Goal: Task Accomplishment & Management: Complete application form

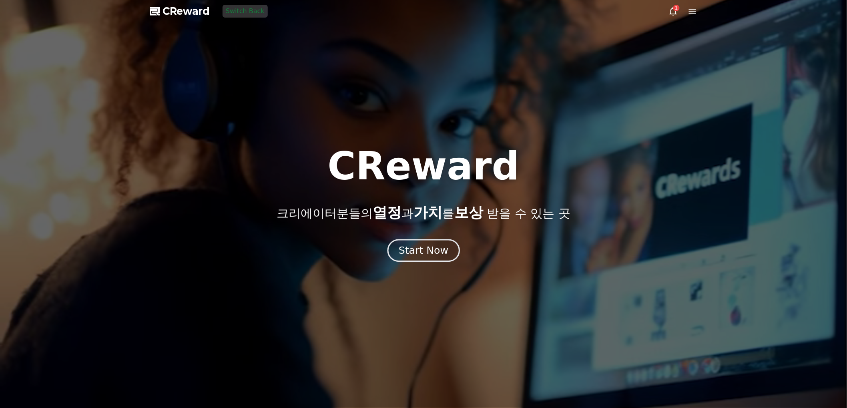
click at [417, 249] on div "Start Now" at bounding box center [423, 251] width 50 height 14
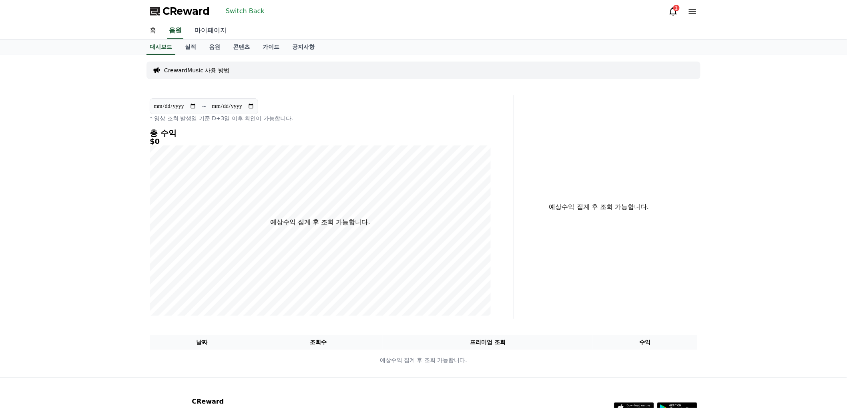
click at [216, 30] on link "마이페이지" at bounding box center [210, 30] width 45 height 17
select select "**********"
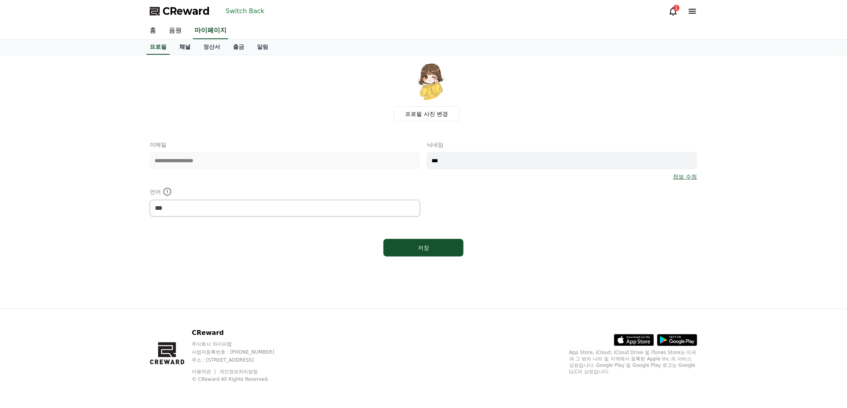
click at [189, 46] on link "채널" at bounding box center [185, 47] width 24 height 15
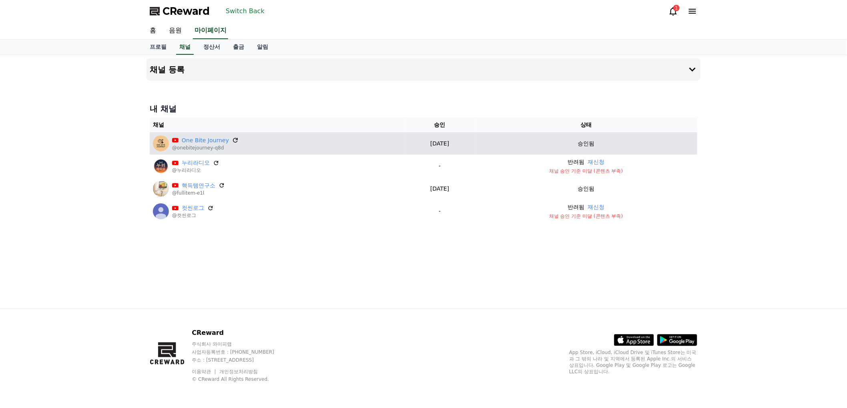
click at [232, 137] on icon at bounding box center [235, 140] width 7 height 7
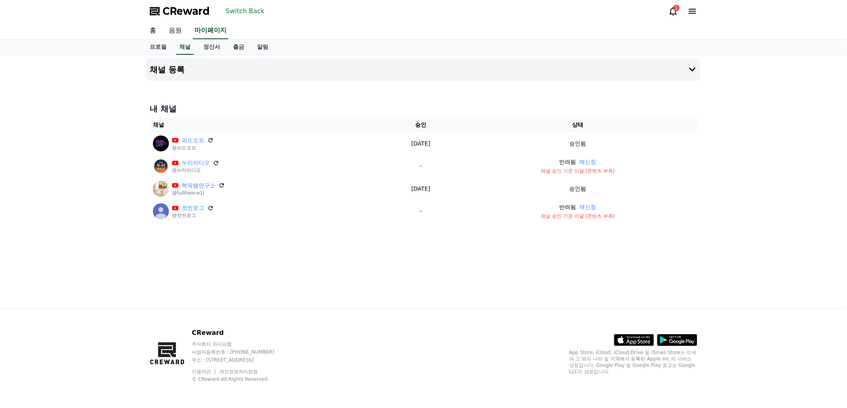
click at [178, 30] on link "음원" at bounding box center [175, 30] width 26 height 17
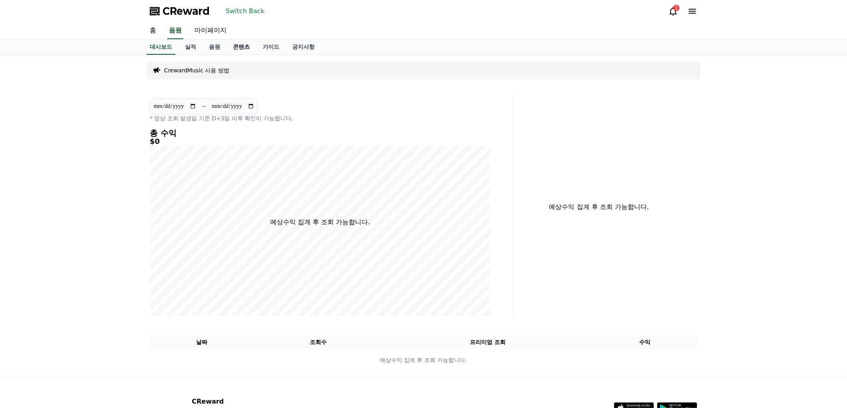
click at [230, 47] on link "콘텐츠" at bounding box center [241, 47] width 30 height 15
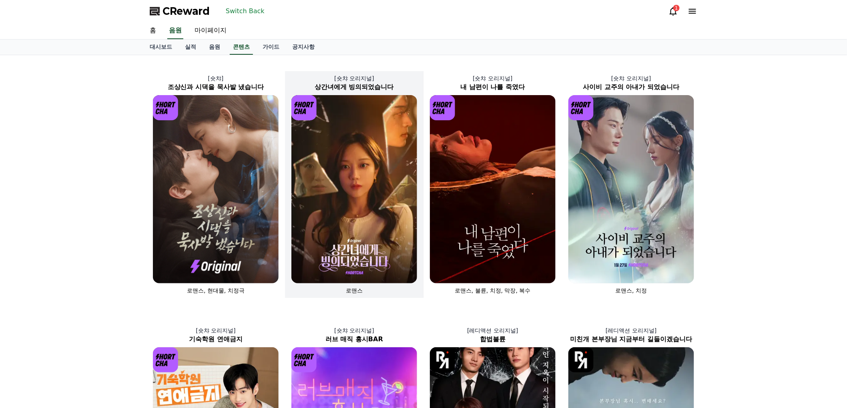
click at [322, 237] on img at bounding box center [354, 189] width 126 height 188
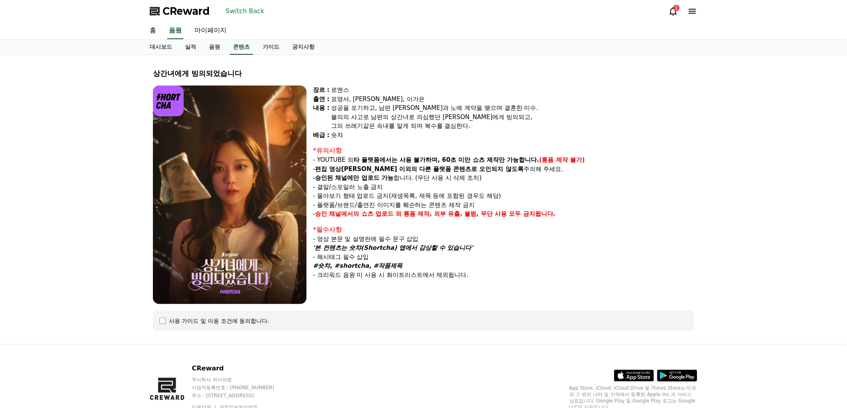
select select
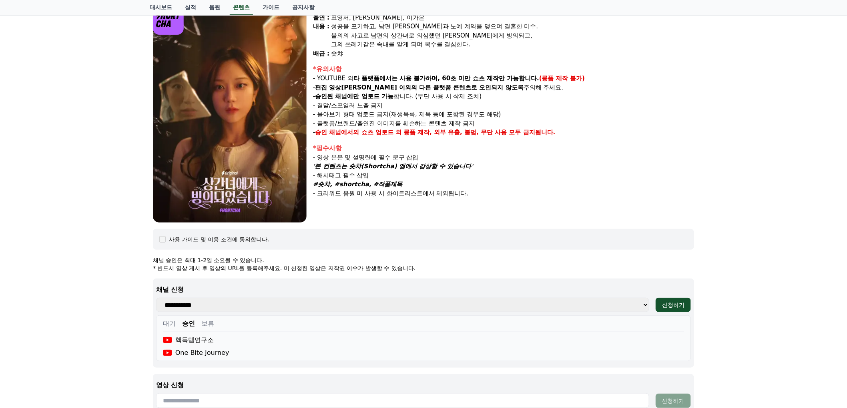
scroll to position [222, 0]
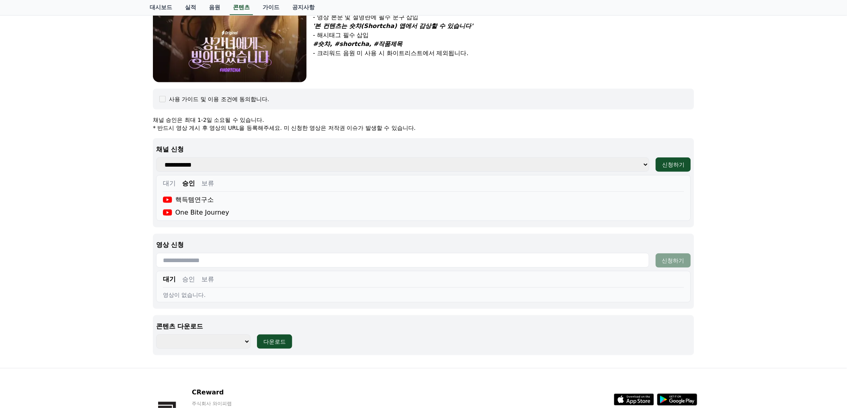
click at [297, 219] on div "대기 승인 보류 핵득템연구소 One Bite Journey" at bounding box center [423, 198] width 534 height 46
click at [185, 212] on div "One Bite Journey" at bounding box center [196, 213] width 66 height 10
click at [214, 236] on div "영상 신청 신청하기 대기 승인 보류 영상이 없습니다." at bounding box center [423, 271] width 541 height 75
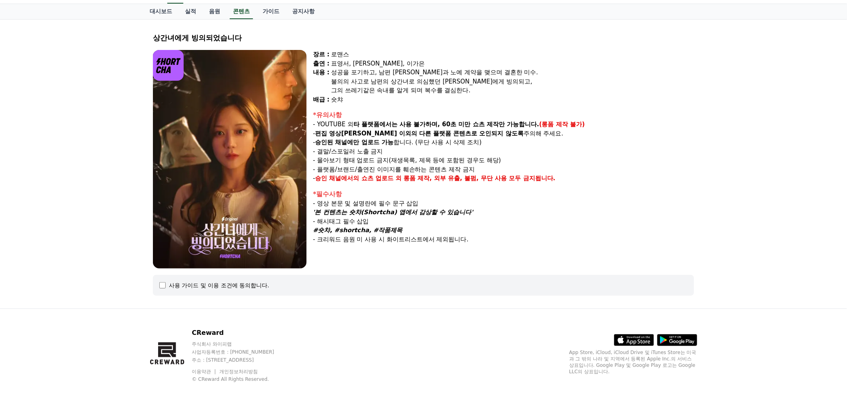
select select
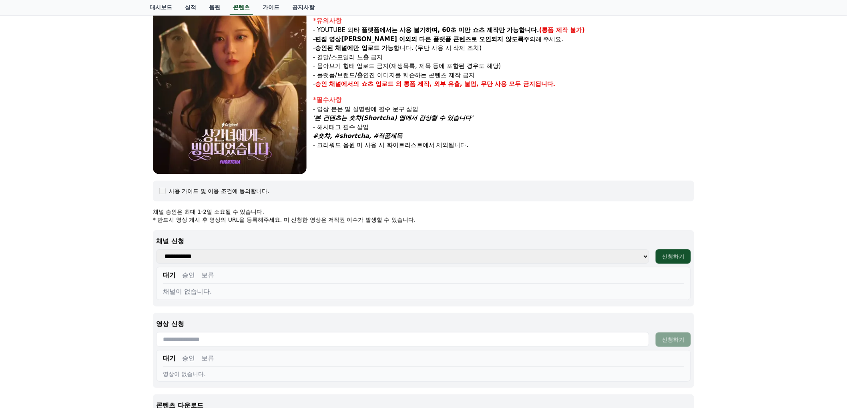
scroll to position [133, 0]
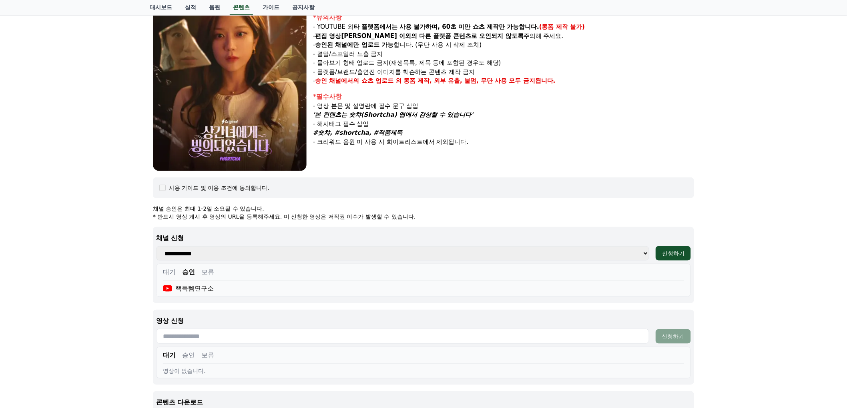
click at [181, 253] on select "**********" at bounding box center [402, 253] width 493 height 14
select select "**********"
click at [156, 246] on select "**********" at bounding box center [402, 253] width 493 height 14
click at [686, 254] on button "신청하기" at bounding box center [672, 253] width 35 height 14
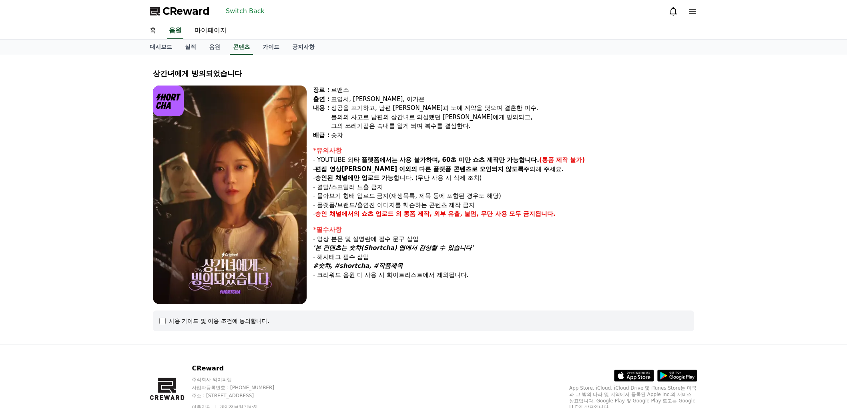
scroll to position [35, 0]
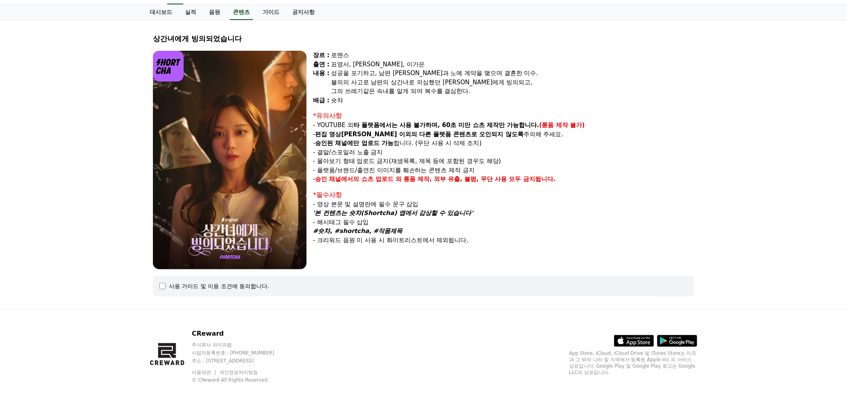
select select
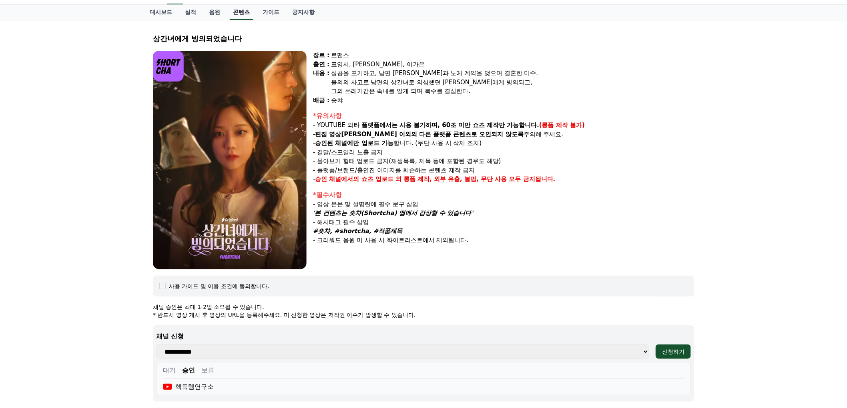
click at [234, 7] on link "콘텐츠" at bounding box center [241, 12] width 23 height 15
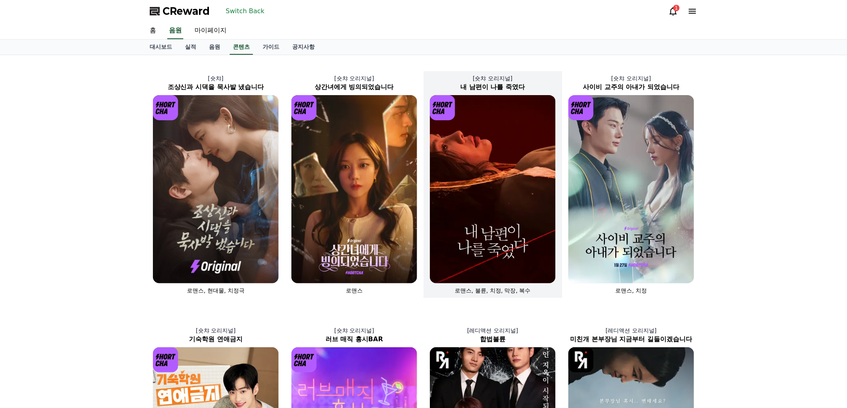
click at [489, 210] on img at bounding box center [493, 189] width 126 height 188
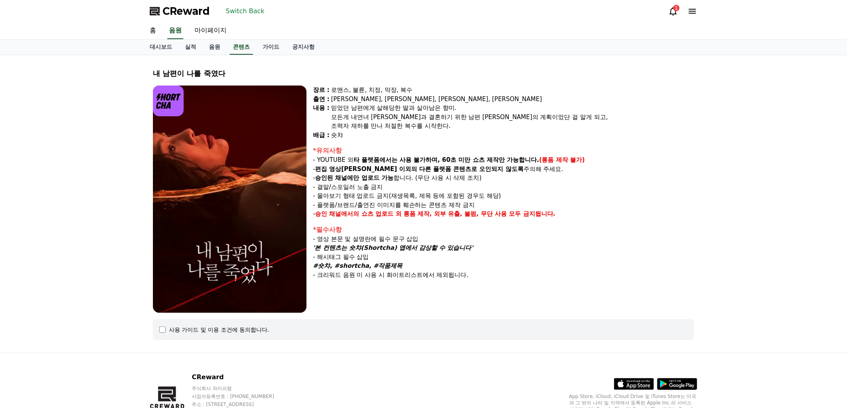
select select
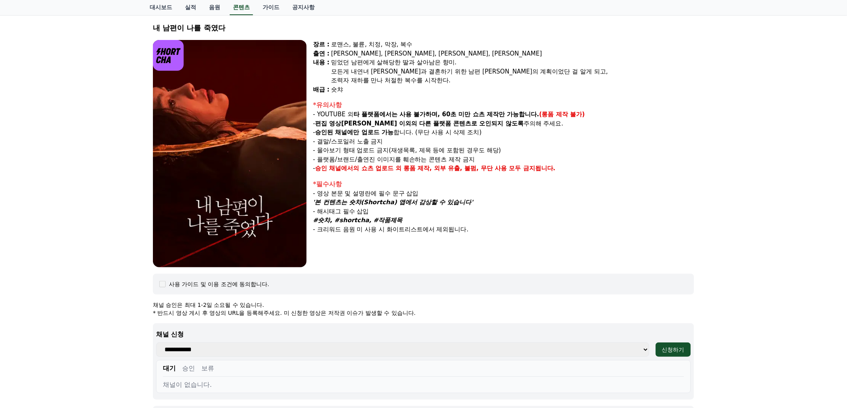
scroll to position [89, 0]
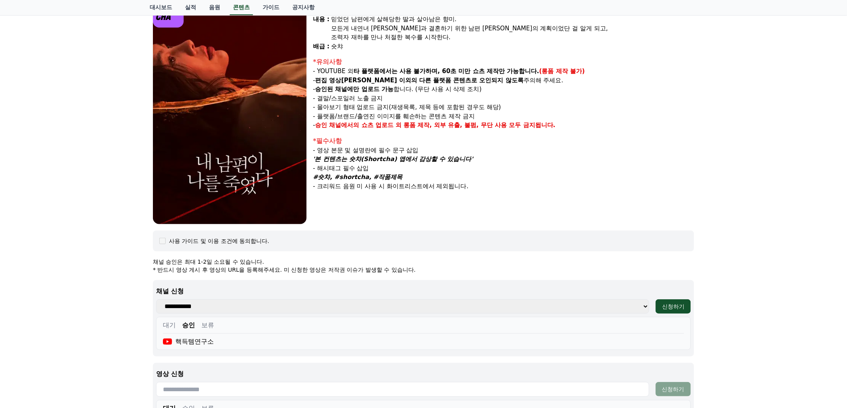
click at [204, 308] on select "**********" at bounding box center [402, 307] width 493 height 14
select select "**********"
click at [156, 300] on select "**********" at bounding box center [402, 307] width 493 height 14
click at [670, 311] on button "신청하기" at bounding box center [672, 307] width 35 height 14
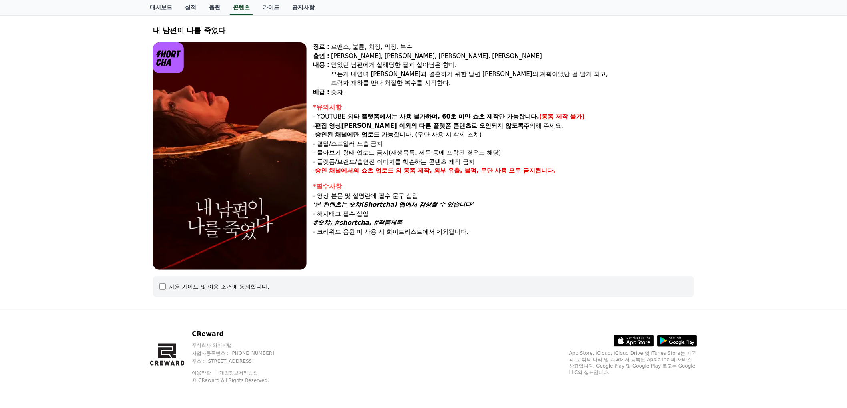
select select
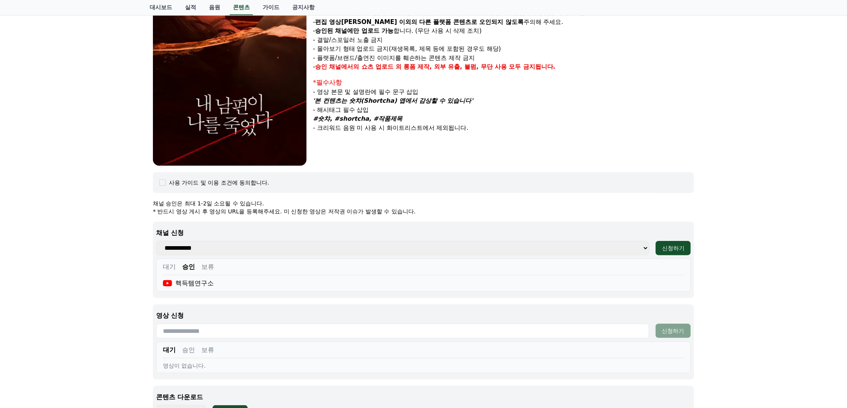
scroll to position [205, 0]
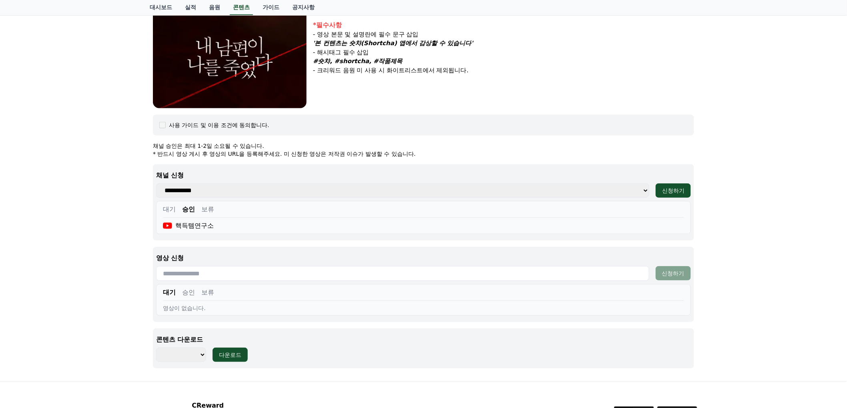
click at [170, 205] on button "대기" at bounding box center [169, 210] width 13 height 10
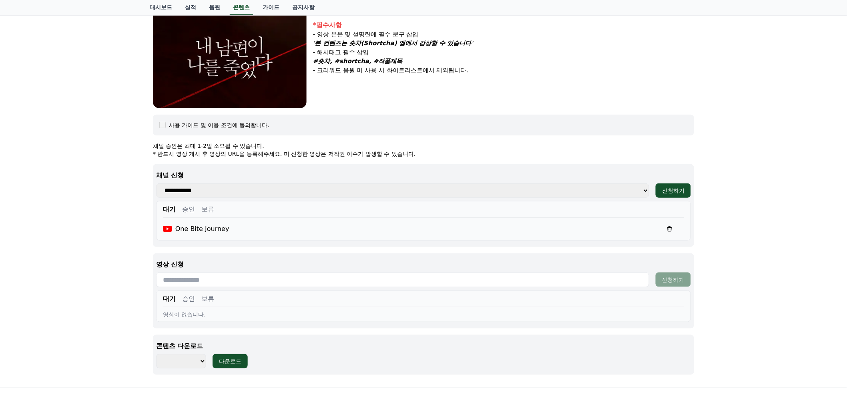
click at [186, 226] on div "One Bite Journey" at bounding box center [196, 229] width 66 height 10
click at [562, 223] on div "One Bite Journey" at bounding box center [423, 229] width 521 height 16
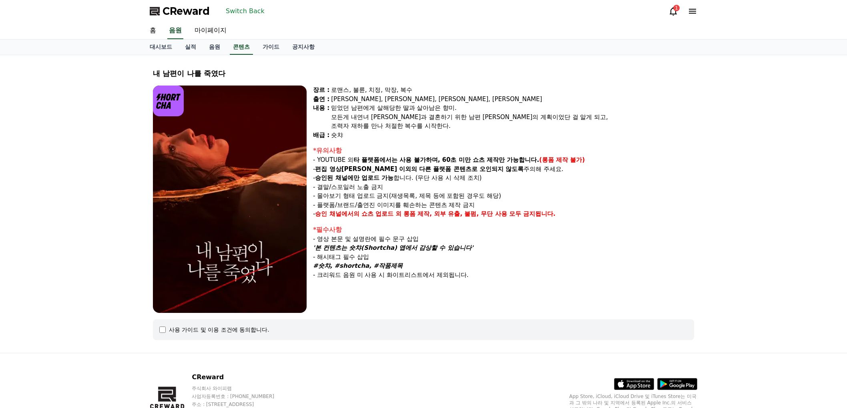
scroll to position [43, 0]
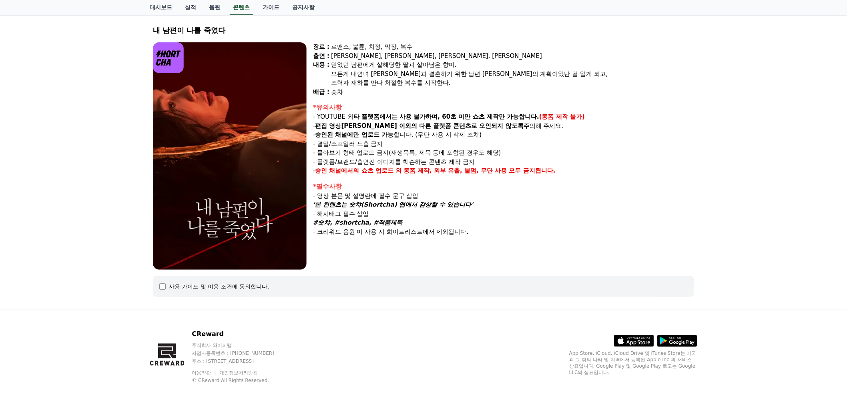
select select
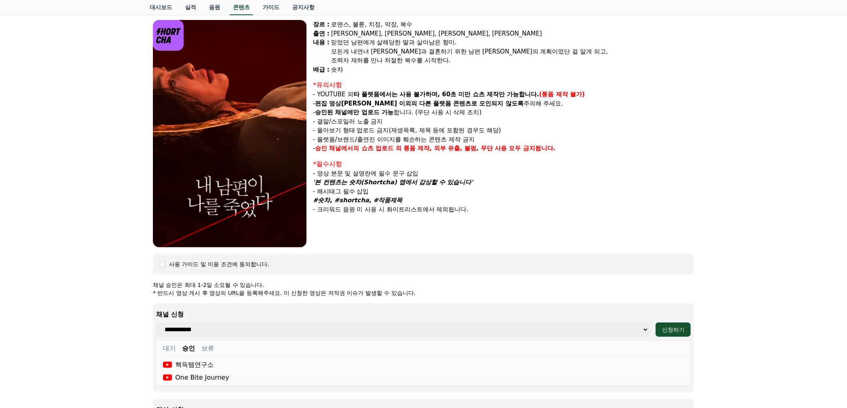
scroll to position [88, 0]
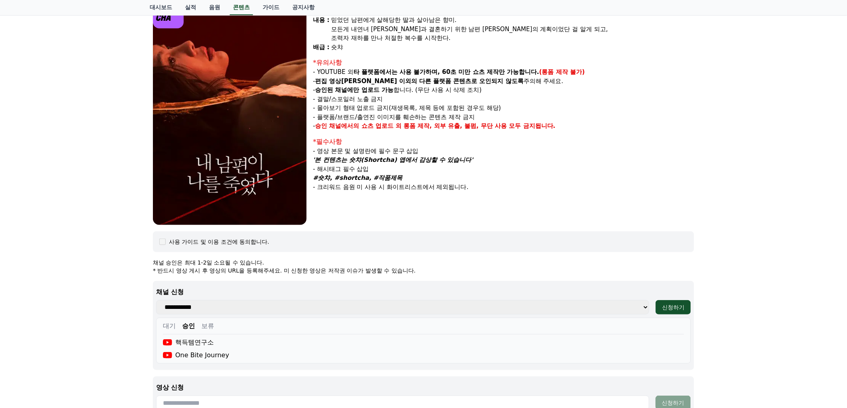
click at [225, 308] on select "**********" at bounding box center [402, 307] width 493 height 14
select select "**********"
click at [156, 300] on select "**********" at bounding box center [402, 307] width 493 height 14
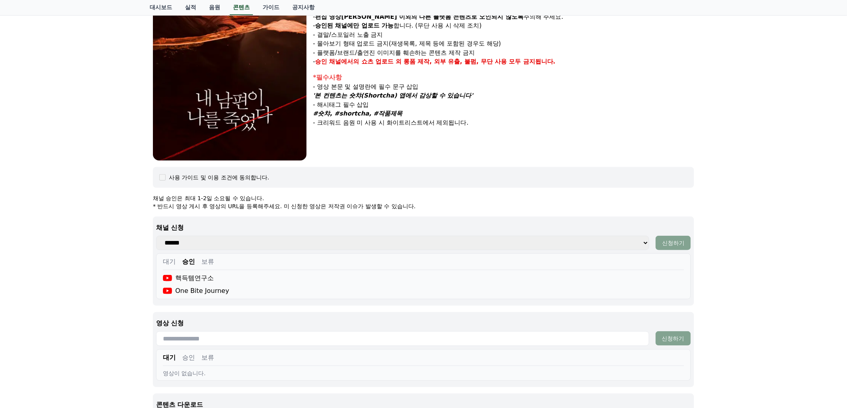
scroll to position [177, 0]
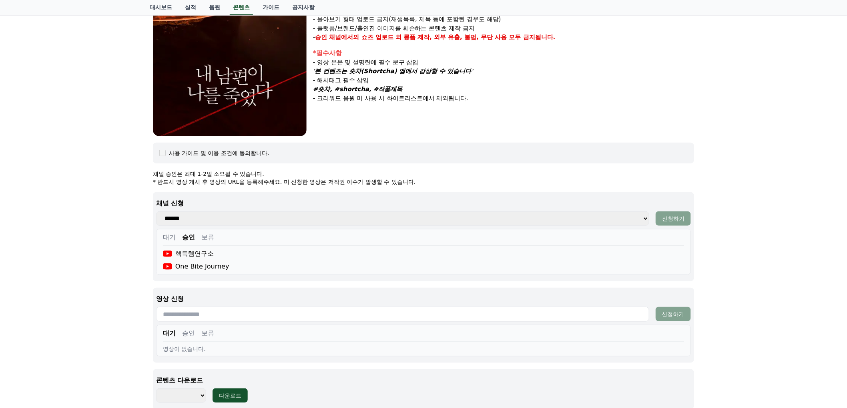
click at [166, 235] on button "대기" at bounding box center [169, 238] width 13 height 10
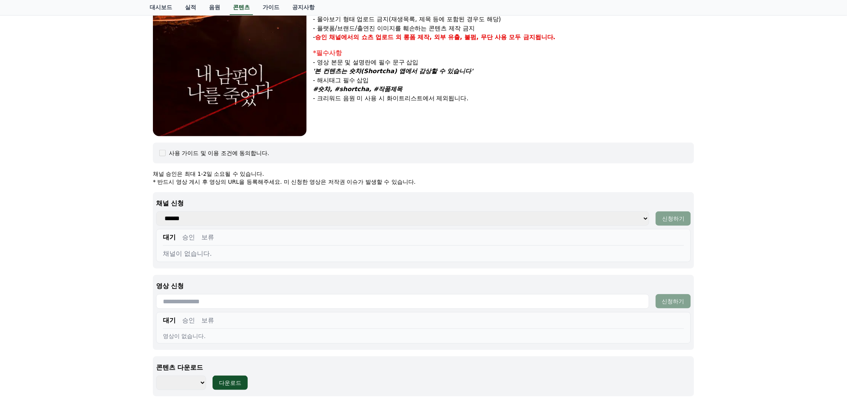
click at [185, 237] on button "승인" at bounding box center [188, 238] width 13 height 10
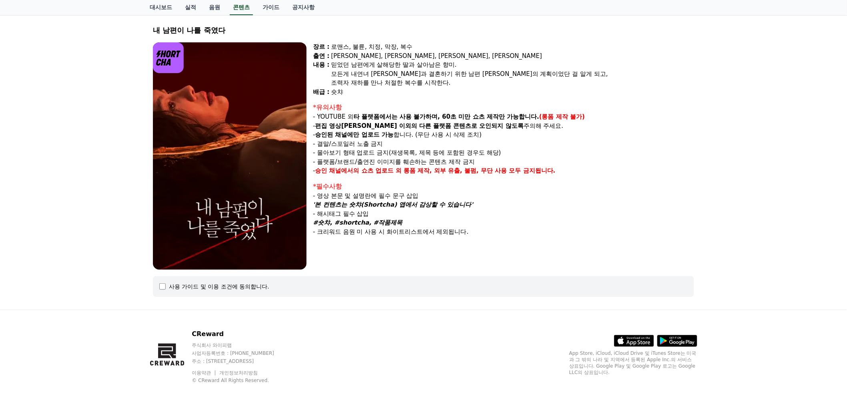
select select
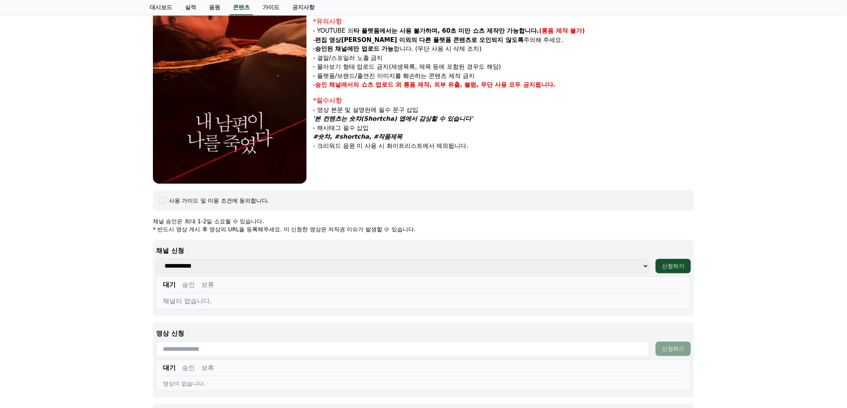
scroll to position [132, 0]
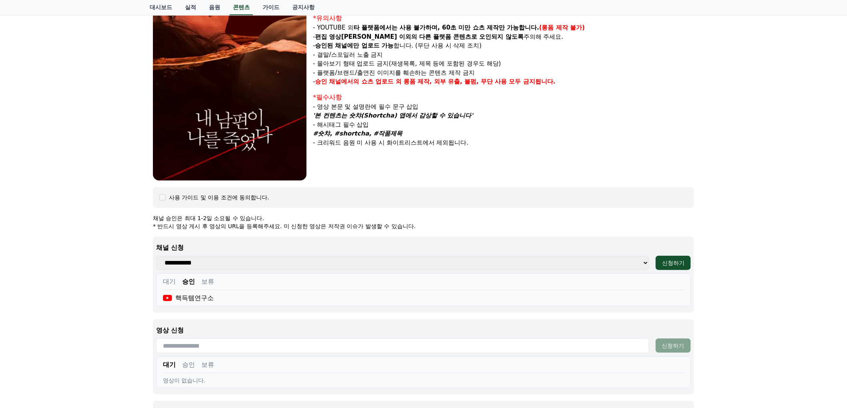
click at [170, 281] on button "대기" at bounding box center [169, 282] width 13 height 10
click at [190, 284] on button "승인" at bounding box center [188, 282] width 13 height 10
click at [174, 280] on button "대기" at bounding box center [169, 282] width 13 height 10
click at [670, 301] on icon at bounding box center [669, 301] width 6 height 6
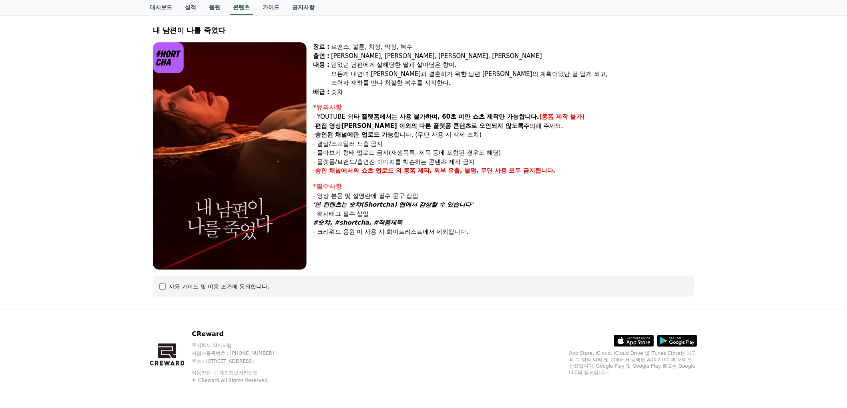
select select
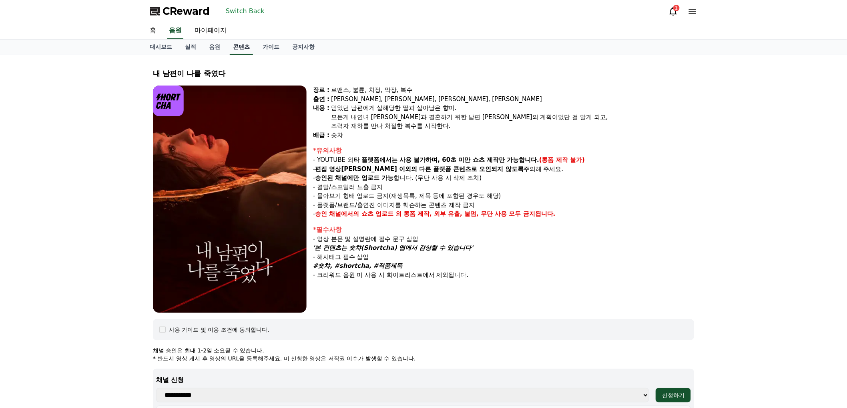
click at [242, 45] on link "콘텐츠" at bounding box center [241, 47] width 23 height 15
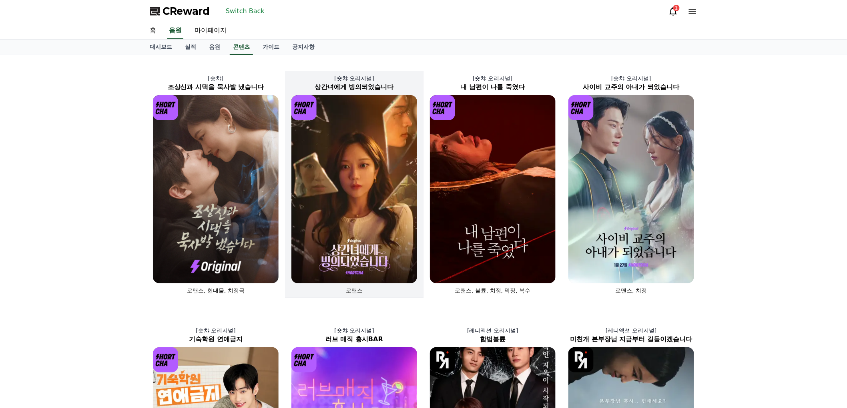
click at [343, 200] on img at bounding box center [354, 189] width 126 height 188
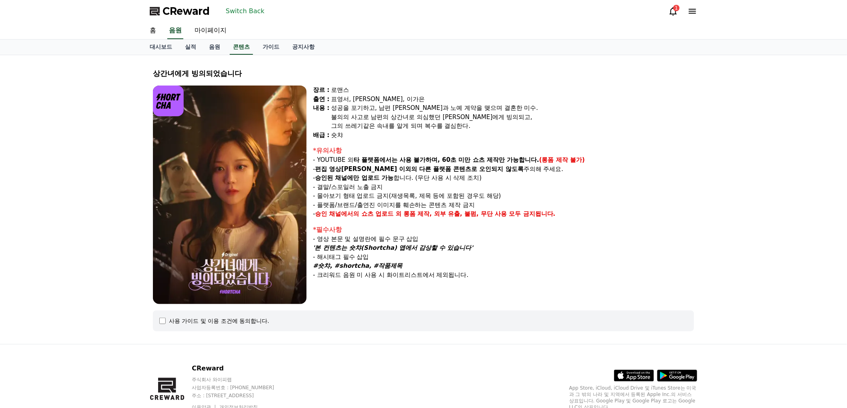
select select
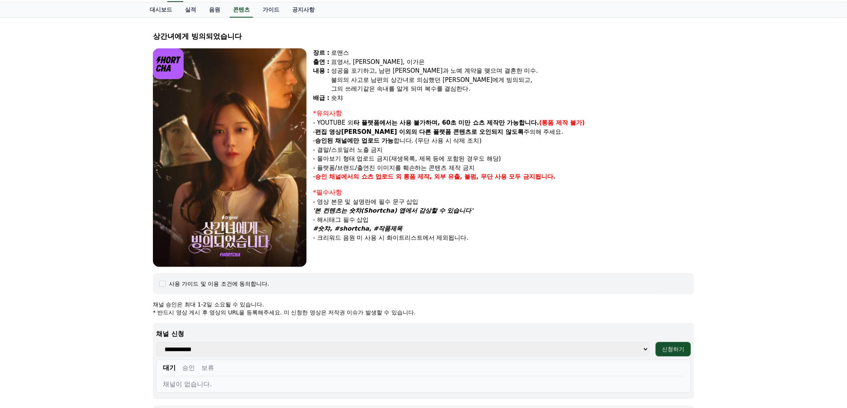
scroll to position [133, 0]
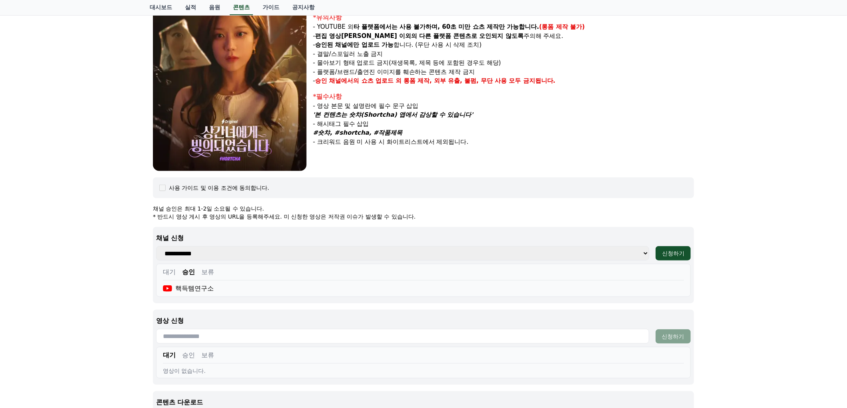
click at [163, 271] on button "대기" at bounding box center [169, 273] width 13 height 10
click at [666, 289] on icon at bounding box center [669, 292] width 6 height 6
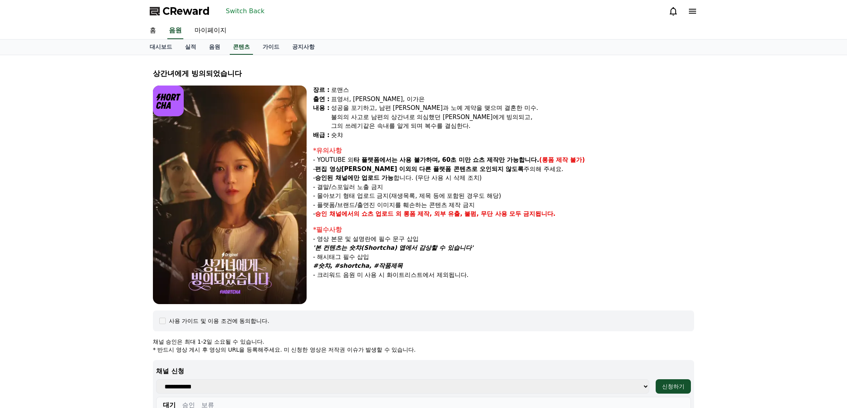
select select
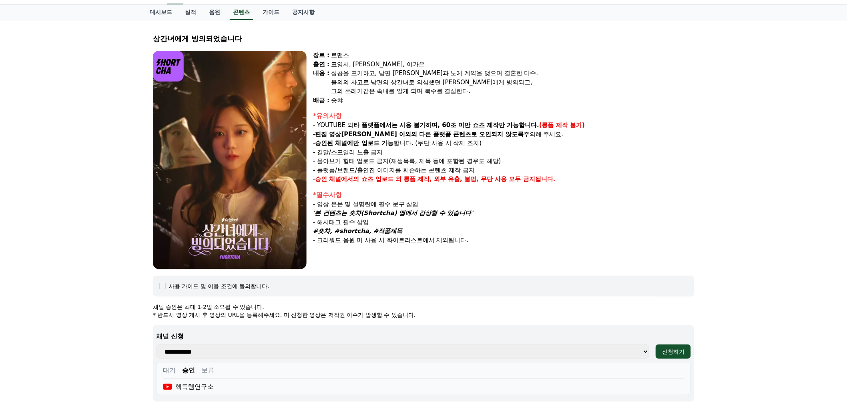
click at [95, 241] on div "상간녀에게 빙의되었습니다 장르 : 로맨스 출연 : 표영서, [PERSON_NAME], [PERSON_NAME]은 [PERSON_NAME] : …" at bounding box center [423, 281] width 847 height 522
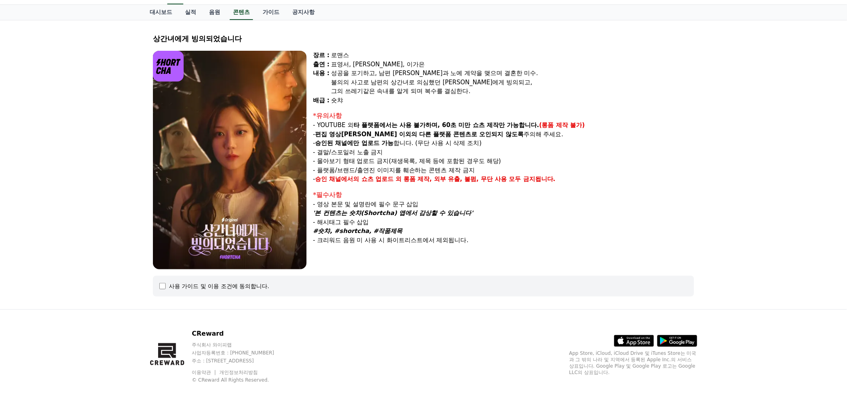
select select
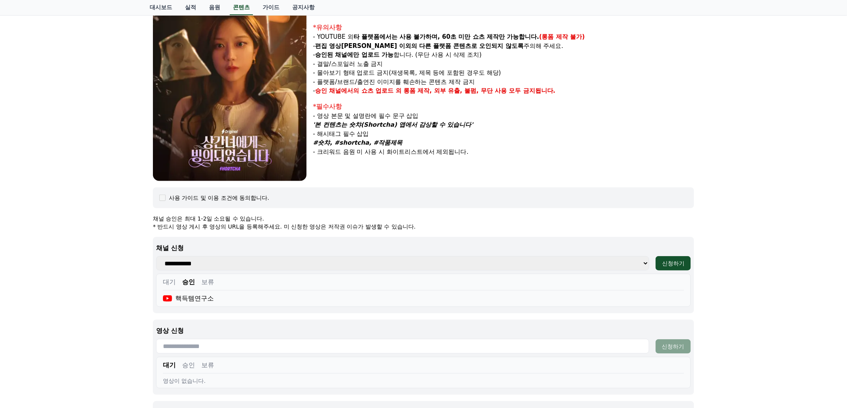
scroll to position [124, 0]
click at [179, 258] on select "**********" at bounding box center [402, 263] width 493 height 14
select select "**********"
click at [156, 256] on select "**********" at bounding box center [402, 263] width 493 height 14
click at [273, 236] on div "**********" at bounding box center [423, 274] width 541 height 76
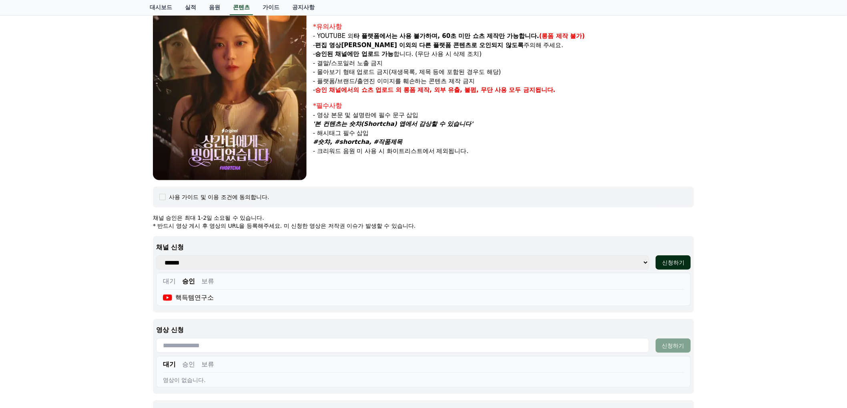
click at [680, 259] on div "신청하기" at bounding box center [673, 263] width 22 height 8
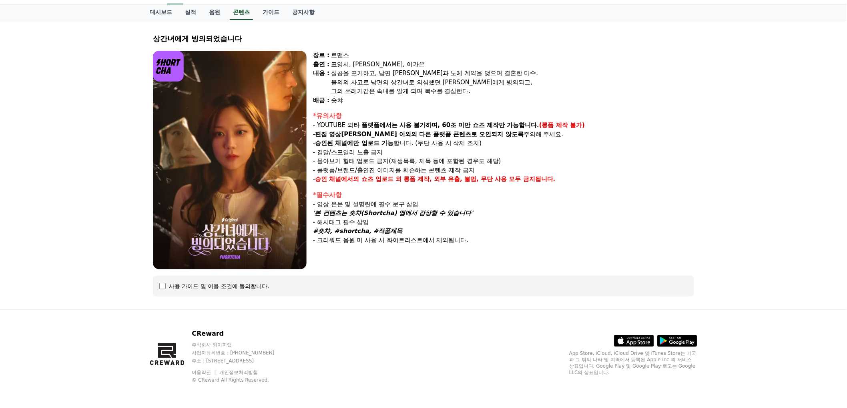
select select
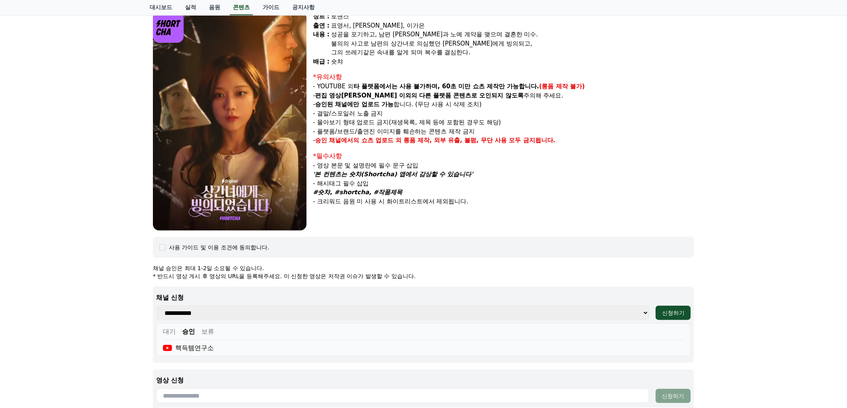
scroll to position [213, 0]
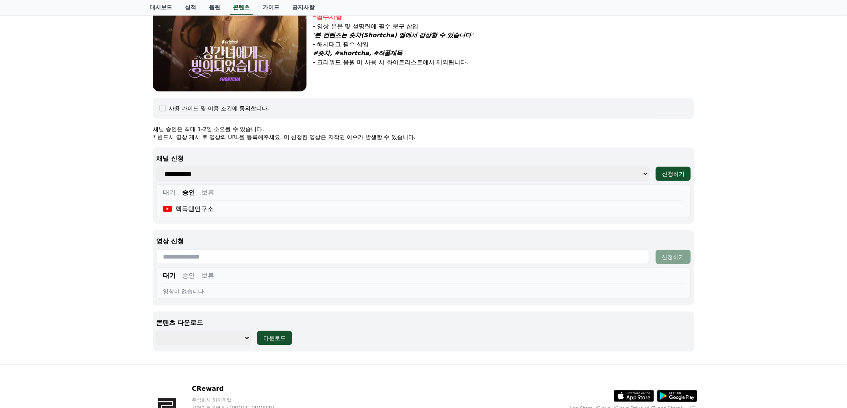
click at [170, 190] on button "대기" at bounding box center [169, 193] width 13 height 10
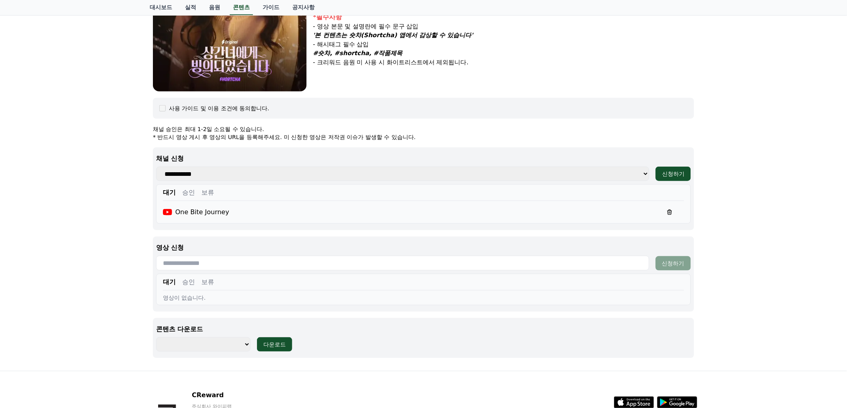
click at [194, 194] on button "승인" at bounding box center [188, 193] width 13 height 10
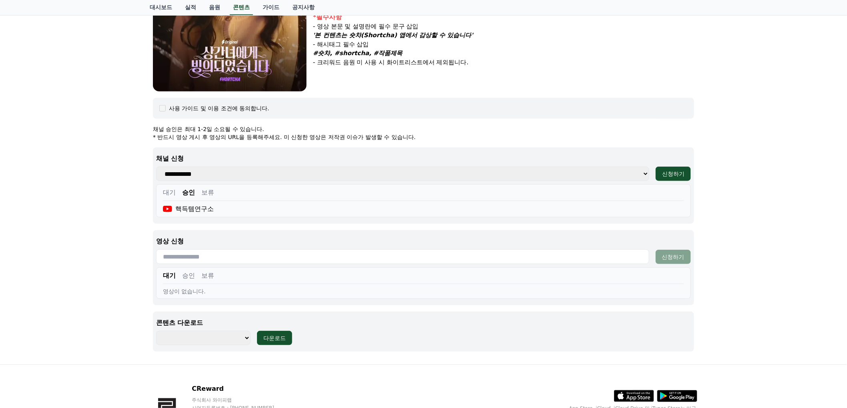
click at [174, 194] on button "대기" at bounding box center [169, 193] width 13 height 10
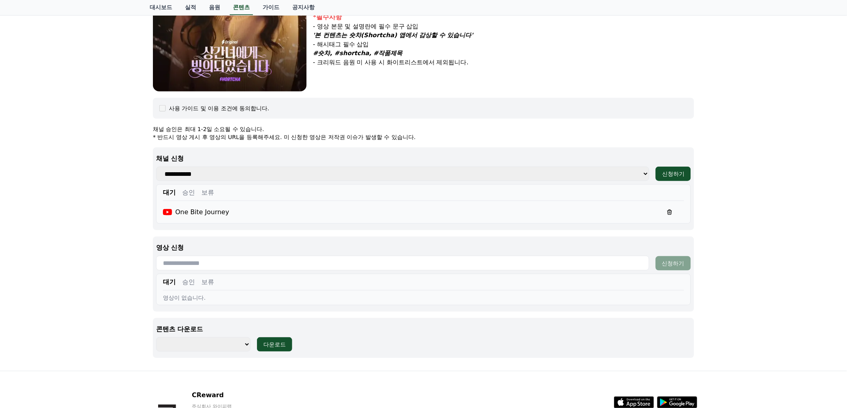
click at [670, 212] on icon at bounding box center [669, 212] width 6 height 6
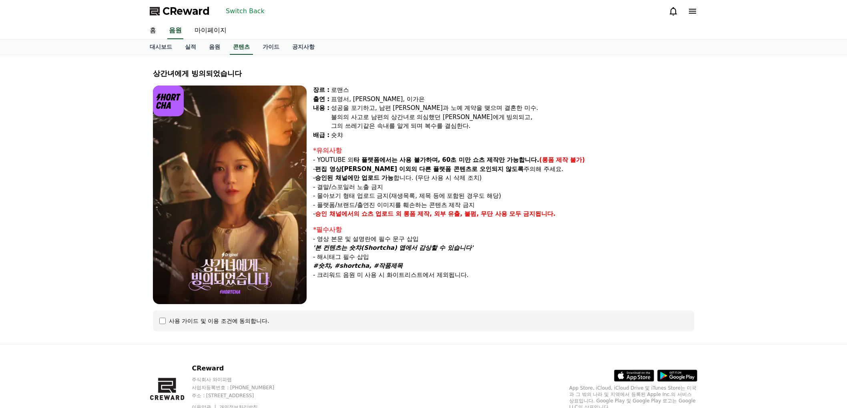
scroll to position [35, 0]
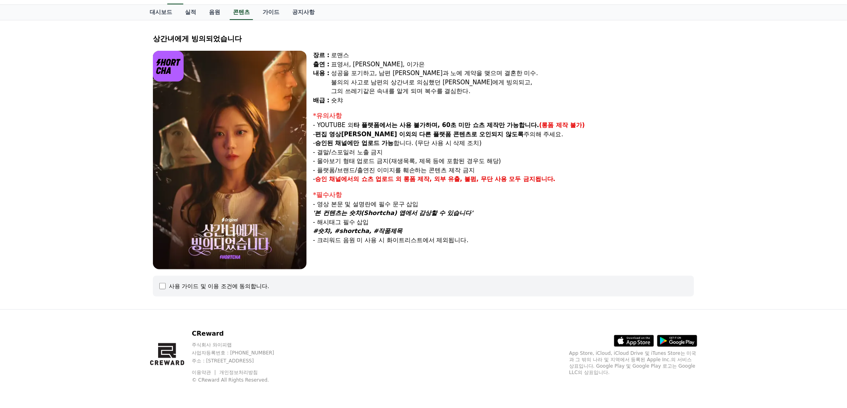
select select
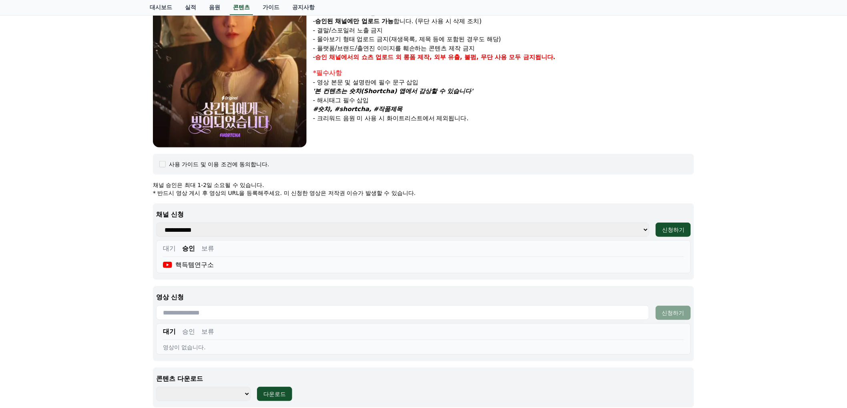
scroll to position [168, 0]
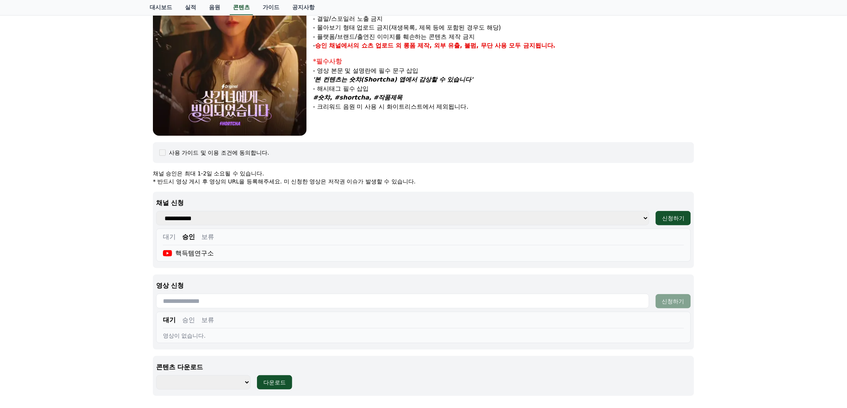
click at [170, 234] on button "대기" at bounding box center [169, 237] width 13 height 10
click at [191, 234] on button "승인" at bounding box center [188, 237] width 13 height 10
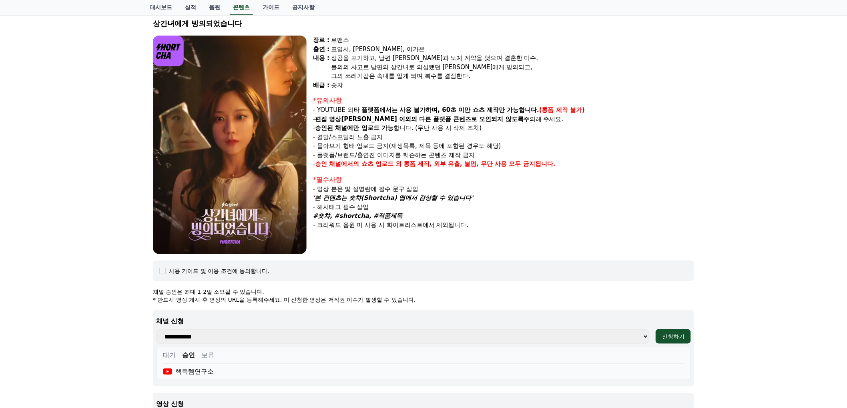
scroll to position [0, 0]
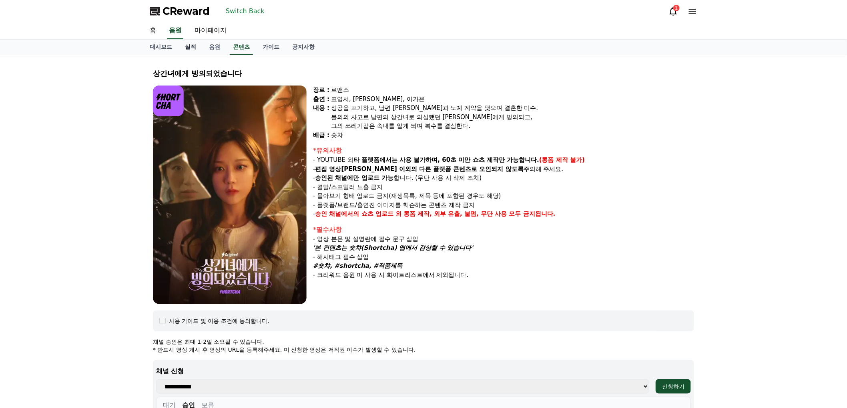
click at [186, 42] on link "실적" at bounding box center [190, 47] width 24 height 15
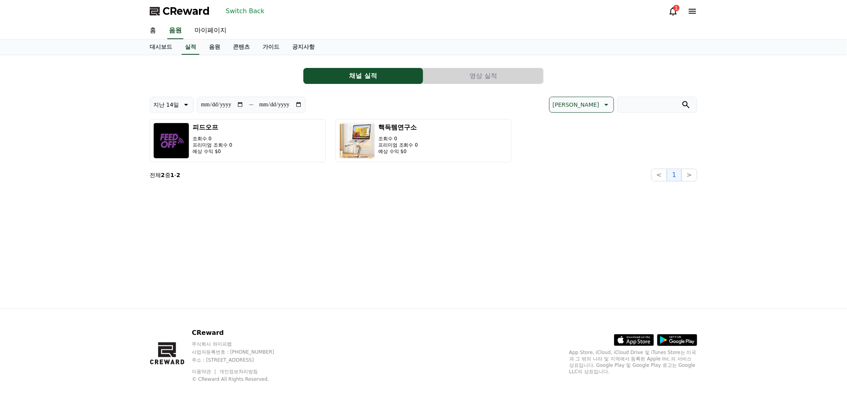
click at [63, 83] on div "**********" at bounding box center [423, 182] width 847 height 254
click at [217, 43] on link "음원" at bounding box center [214, 47] width 24 height 15
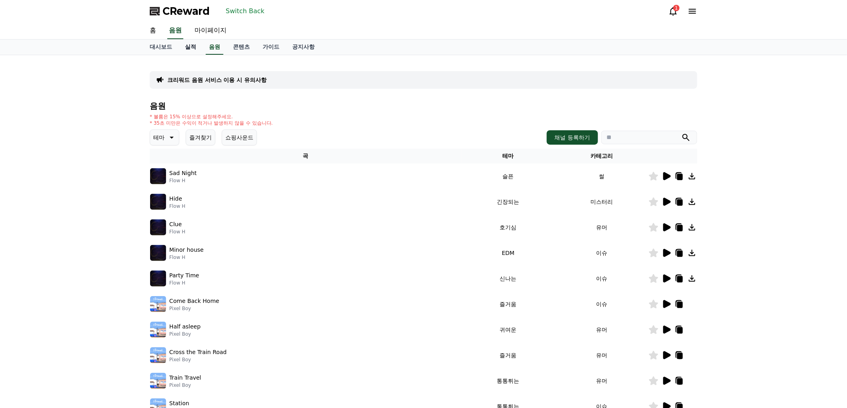
click at [187, 43] on link "실적" at bounding box center [190, 47] width 24 height 15
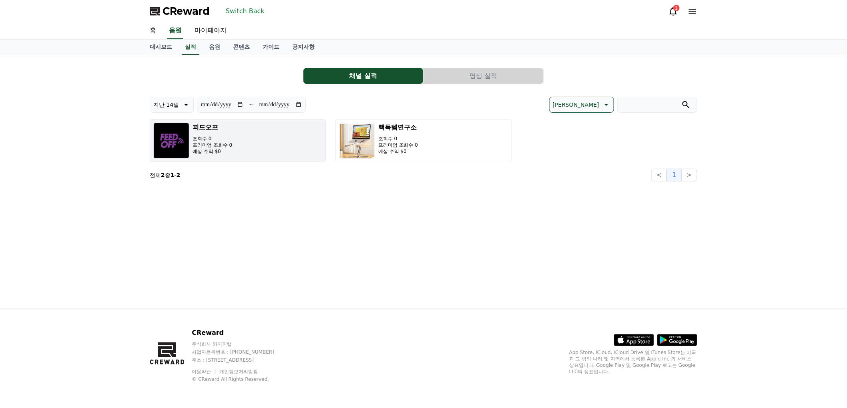
click at [200, 136] on p "조회수 0" at bounding box center [212, 139] width 40 height 6
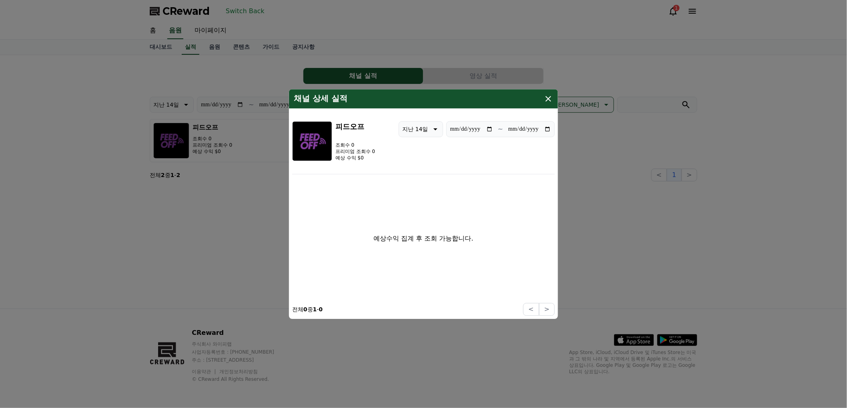
click at [546, 99] on icon "modal" at bounding box center [548, 99] width 10 height 10
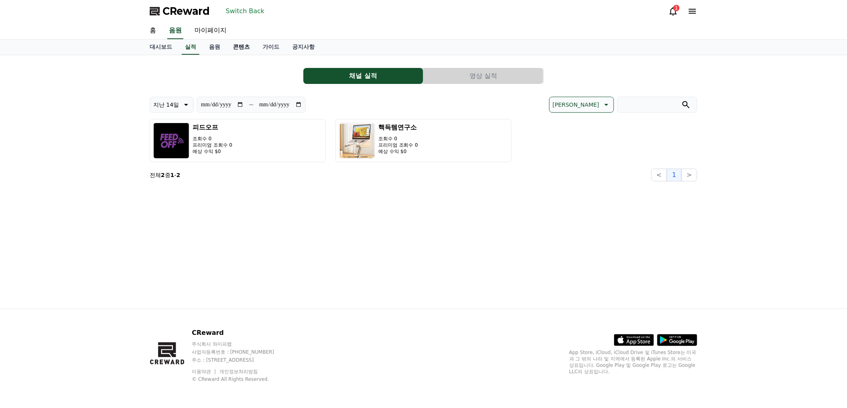
click at [244, 47] on link "콘텐츠" at bounding box center [241, 47] width 30 height 15
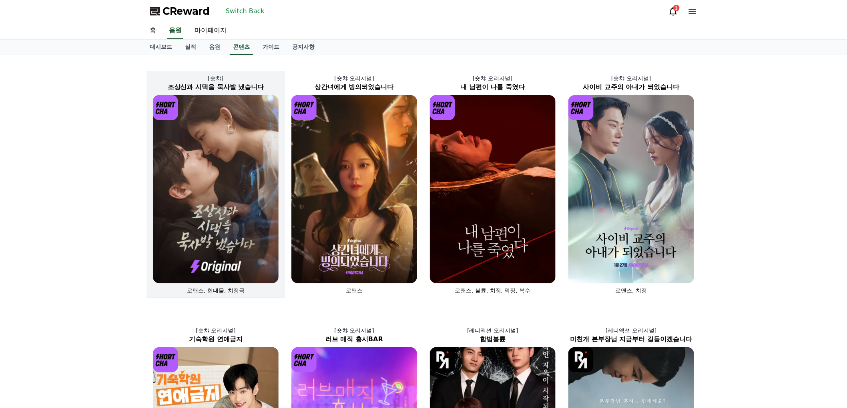
click at [249, 228] on img at bounding box center [216, 189] width 126 height 188
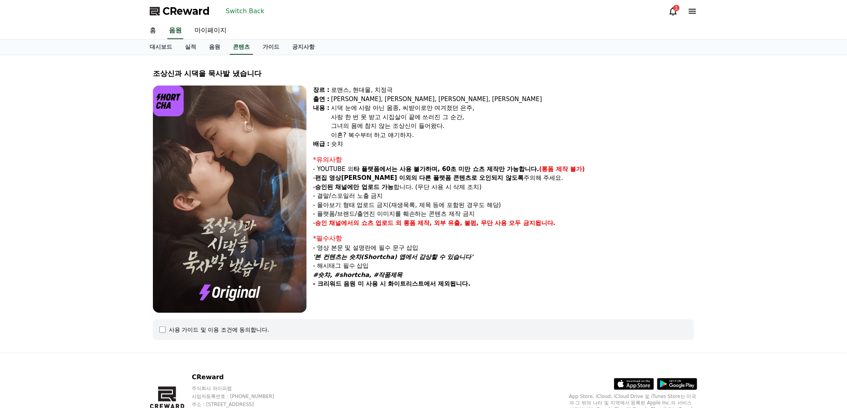
select select
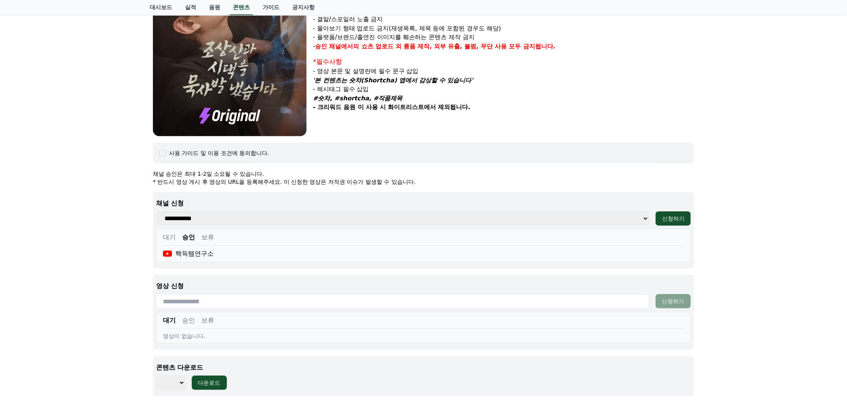
scroll to position [178, 0]
click at [169, 236] on button "대기" at bounding box center [169, 237] width 13 height 10
click at [189, 218] on select "**********" at bounding box center [402, 218] width 493 height 14
select select "**********"
click at [156, 211] on select "**********" at bounding box center [402, 218] width 493 height 14
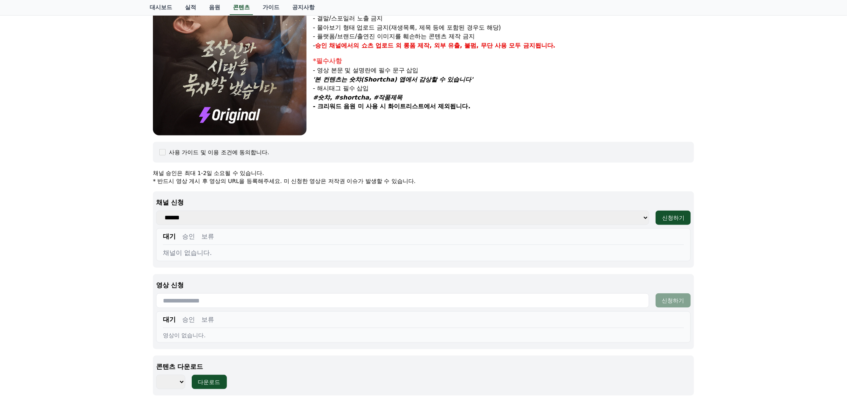
click at [227, 198] on p "채널 신청" at bounding box center [423, 203] width 534 height 10
click at [208, 217] on select "**********" at bounding box center [402, 218] width 493 height 14
drag, startPoint x: 733, startPoint y: 217, endPoint x: 683, endPoint y: 218, distance: 50.8
click at [733, 217] on div "조상신과 시댁을 묵사발 냈습니다 장르 : 로맨스, 현대물, 치정극 출연 : 최윤정, 정시현, 신영찬, 송경아 내용 : 시댁 눈에 사람 아닌 몸…" at bounding box center [423, 143] width 847 height 531
click at [672, 216] on div "신청하기" at bounding box center [673, 218] width 22 height 8
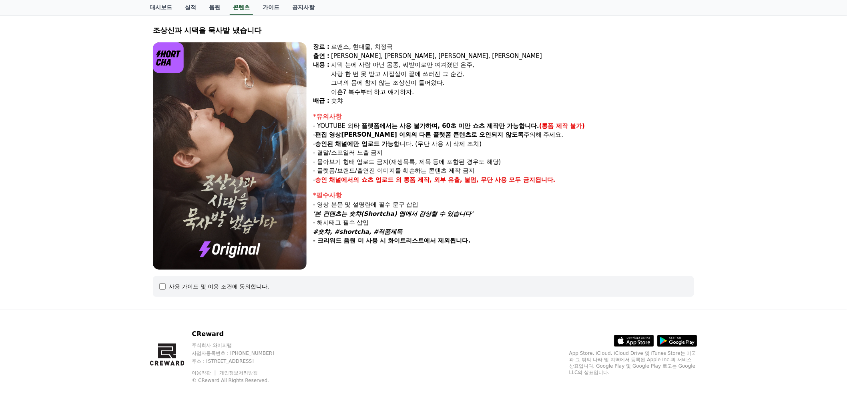
select select
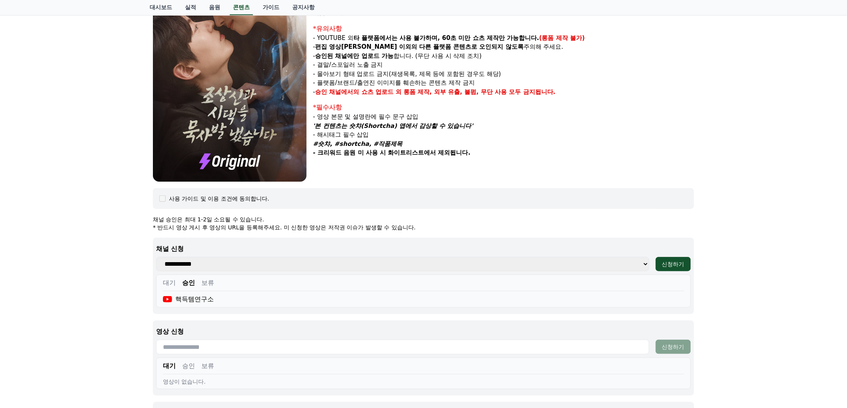
scroll to position [132, 0]
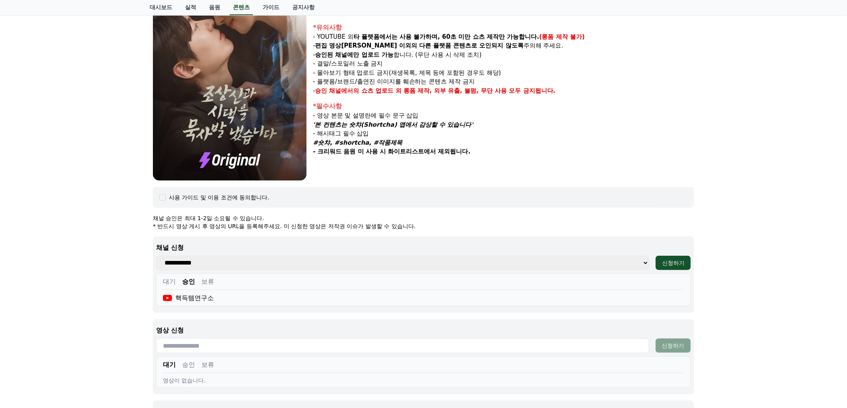
click at [187, 264] on select "**********" at bounding box center [402, 263] width 493 height 14
click at [173, 280] on button "대기" at bounding box center [169, 282] width 13 height 10
drag, startPoint x: 250, startPoint y: 301, endPoint x: 227, endPoint y: 300, distance: 23.2
click at [227, 300] on div "One Bite Journey" at bounding box center [423, 302] width 521 height 16
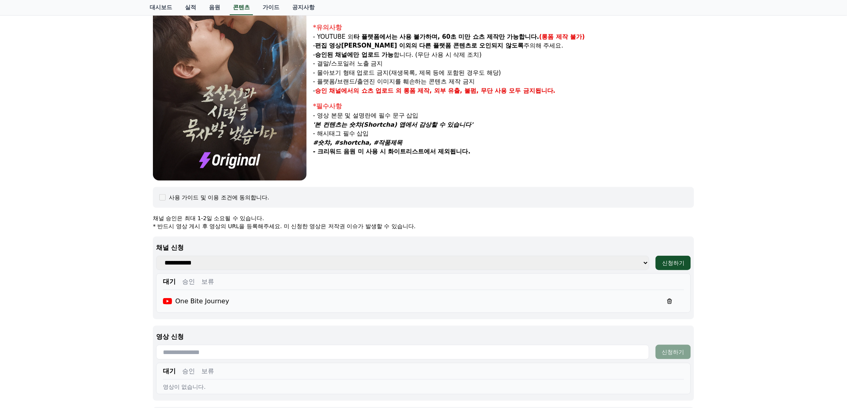
click at [224, 301] on div "One Bite Journey" at bounding box center [423, 302] width 521 height 16
copy div "One Bite Journey"
